Goal: Transaction & Acquisition: Purchase product/service

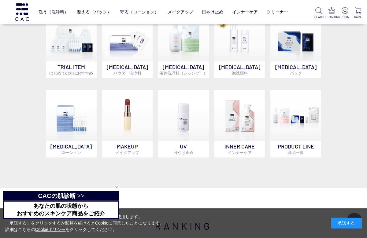
scroll to position [309, 0]
click at [295, 66] on p "SKIN CARE パック" at bounding box center [295, 69] width 51 height 16
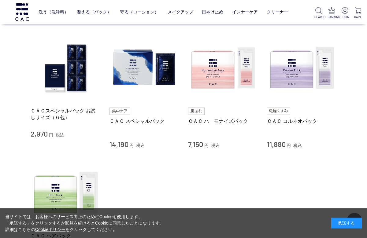
scroll to position [90, 0]
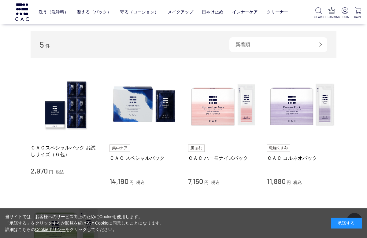
click at [294, 157] on link "ＣＡＣ コルネオパック" at bounding box center [302, 158] width 70 height 6
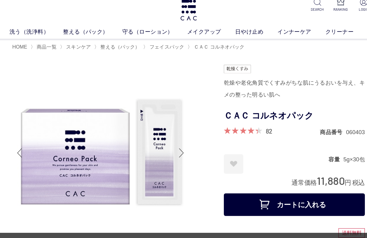
click at [221, 117] on span at bounding box center [228, 120] width 29 height 6
click at [250, 117] on link "82" at bounding box center [253, 120] width 6 height 7
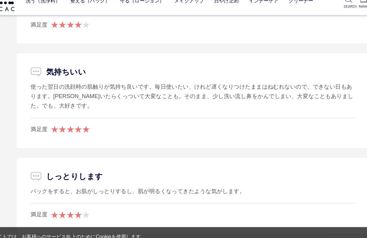
scroll to position [3507, 0]
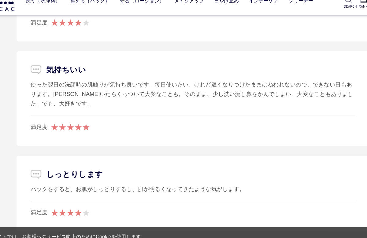
click at [254, 164] on li "しっとりします パックをすると、お肌がしっとりするし、肌が明るくなってきたような気がします。 満足度" at bounding box center [183, 179] width 305 height 65
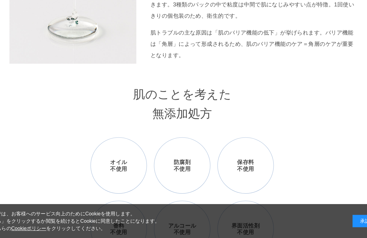
scroll to position [632, 0]
